Goal: Task Accomplishment & Management: Use online tool/utility

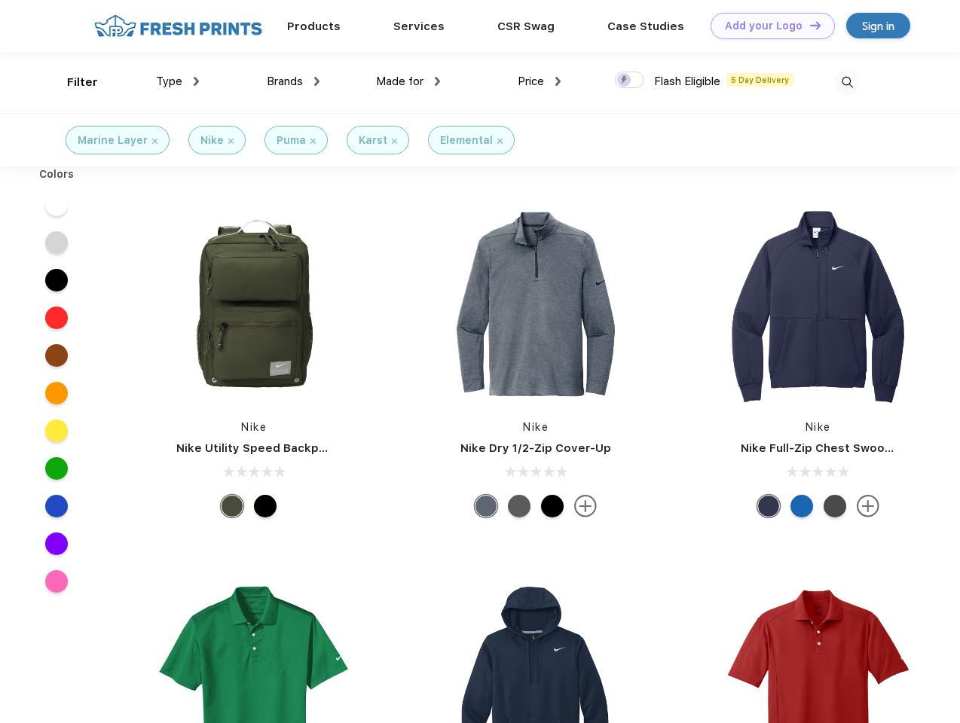
click at [767, 26] on link "Add your Logo Design Tool" at bounding box center [772, 26] width 124 height 26
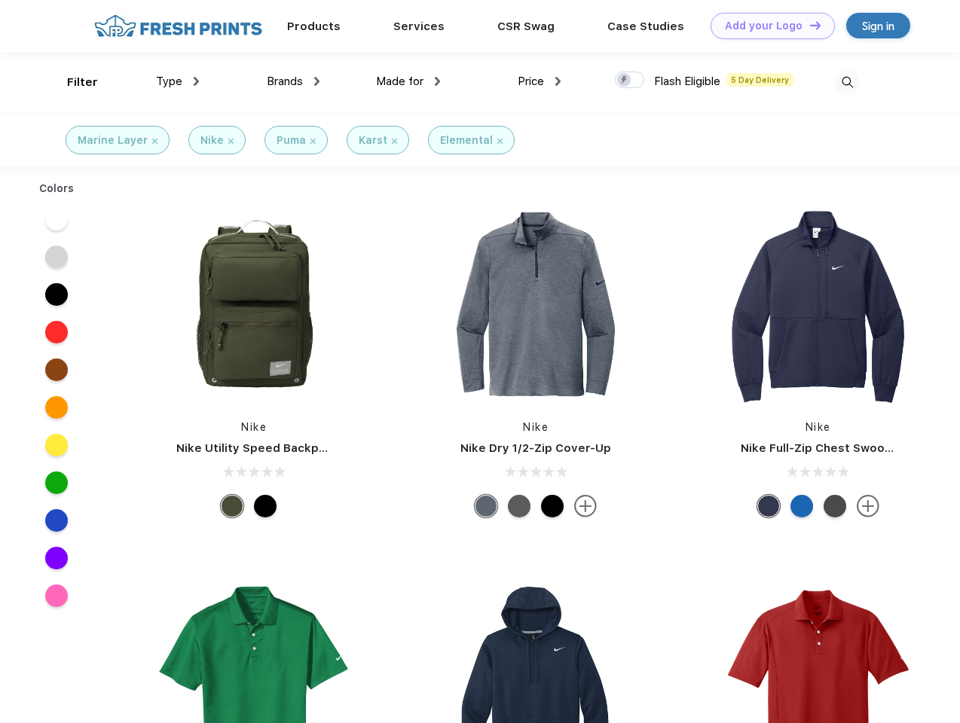
click at [0, 0] on div "Design Tool" at bounding box center [0, 0] width 0 height 0
click at [808, 25] on link "Add your Logo Design Tool" at bounding box center [772, 26] width 124 height 26
click at [72, 82] on div "Filter" at bounding box center [82, 82] width 31 height 17
click at [178, 81] on span "Type" at bounding box center [169, 82] width 26 height 14
click at [293, 81] on span "Brands" at bounding box center [285, 82] width 36 height 14
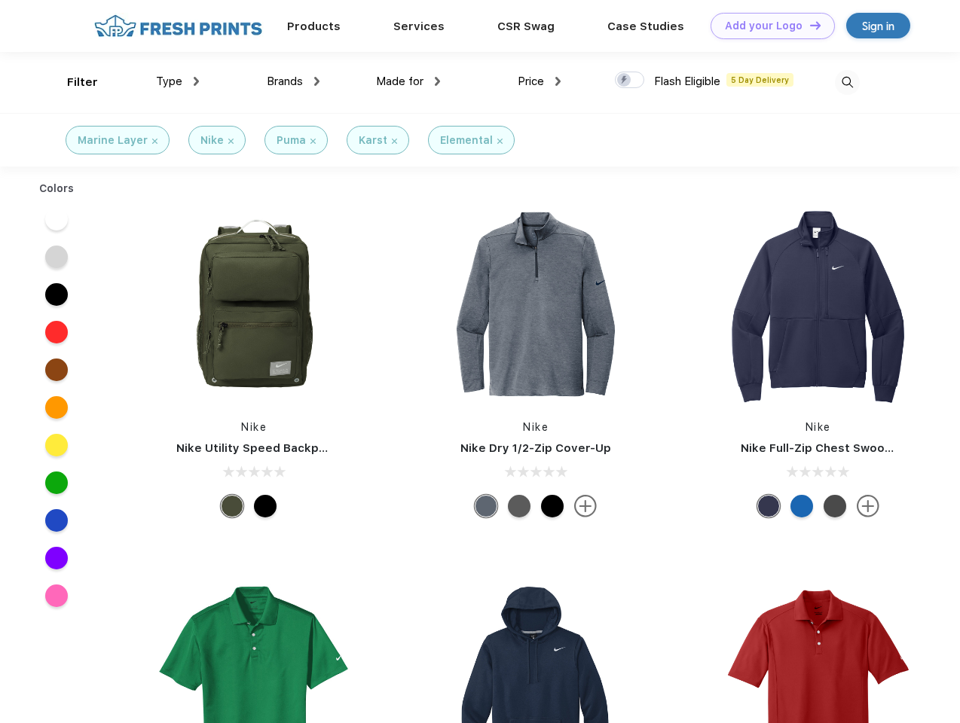
click at [408, 81] on span "Made for" at bounding box center [399, 82] width 47 height 14
click at [539, 81] on span "Price" at bounding box center [531, 82] width 26 height 14
click at [630, 81] on div at bounding box center [629, 80] width 29 height 17
click at [624, 81] on input "checkbox" at bounding box center [620, 76] width 10 height 10
click at [847, 82] on img at bounding box center [847, 82] width 25 height 25
